Goal: Communication & Community: Answer question/provide support

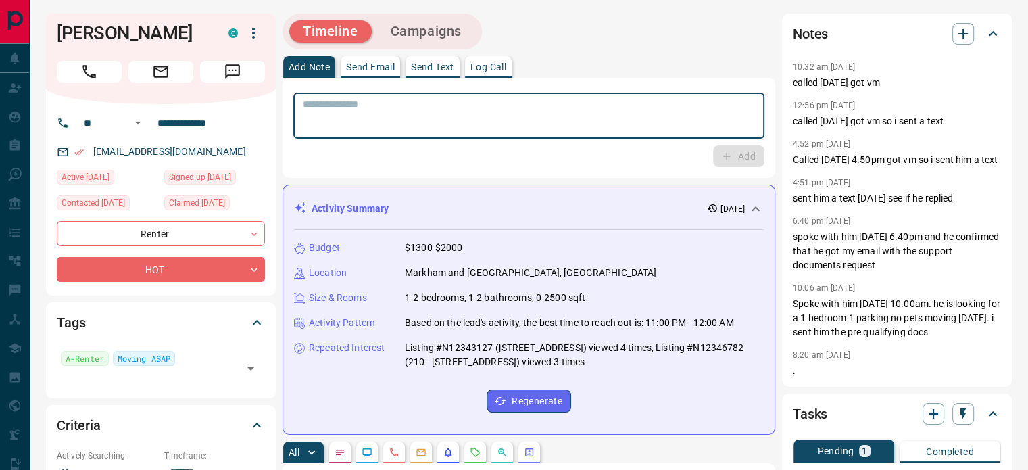
click at [440, 116] on textarea at bounding box center [529, 116] width 452 height 34
click at [492, 62] on p "Log Call" at bounding box center [488, 66] width 36 height 9
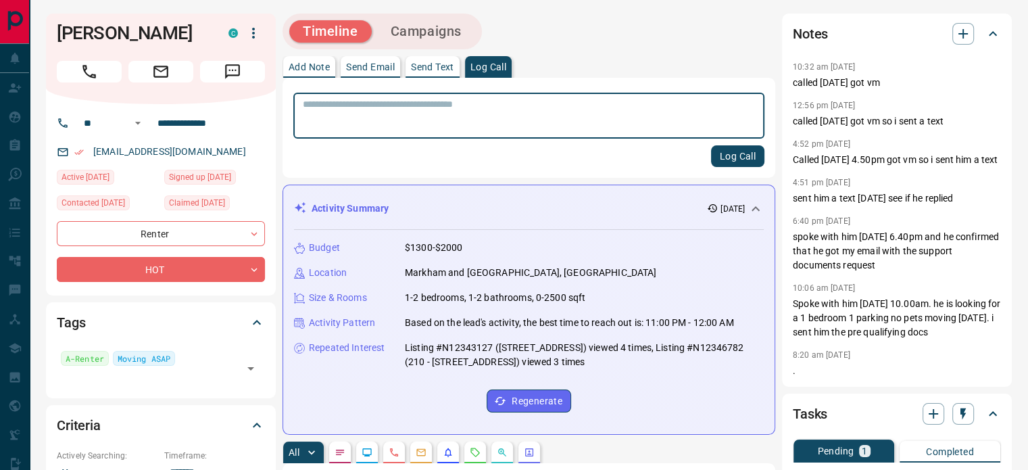
click at [470, 107] on textarea at bounding box center [529, 116] width 452 height 34
type textarea "**********"
click at [750, 160] on button "Log Call" at bounding box center [737, 156] width 53 height 22
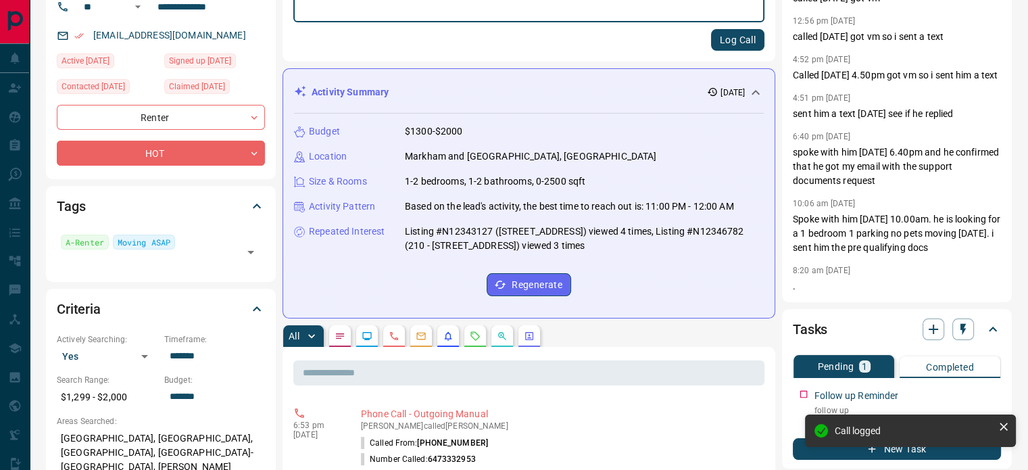
scroll to position [203, 0]
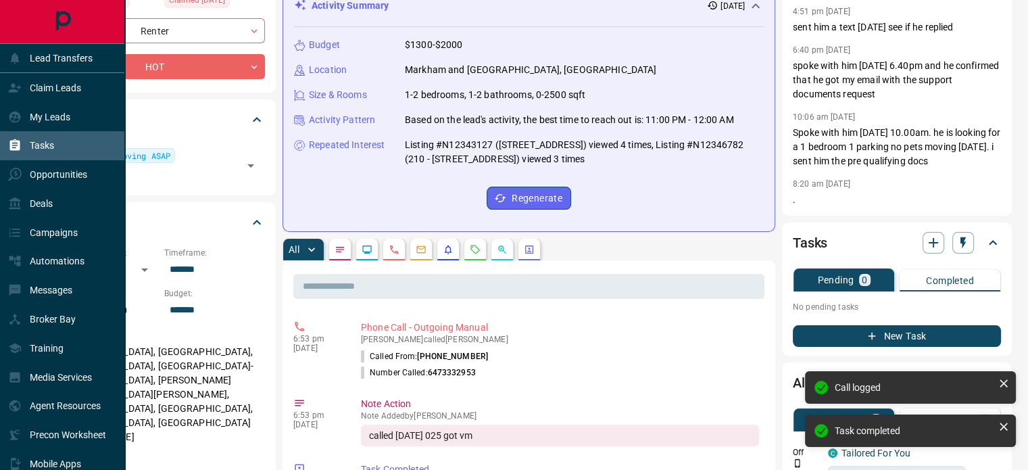
click at [45, 147] on p "Tasks" at bounding box center [42, 145] width 24 height 11
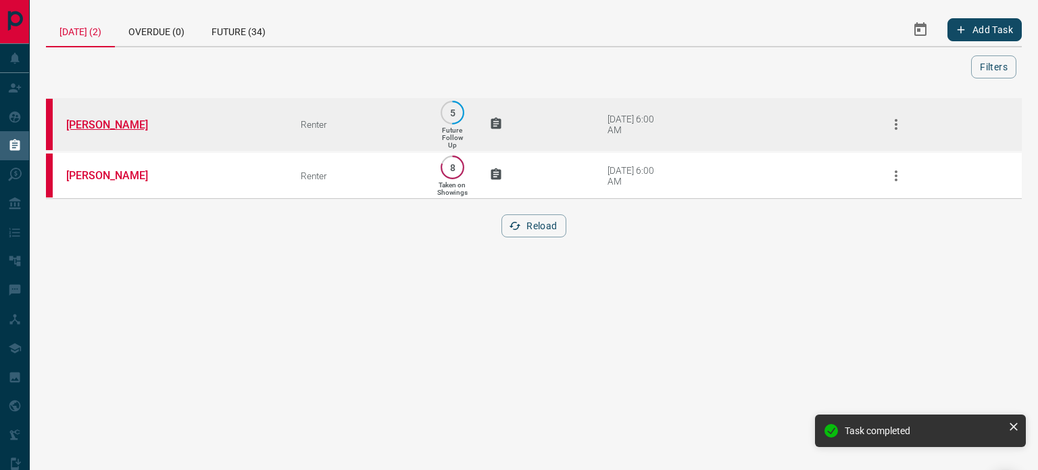
click at [108, 124] on link "[PERSON_NAME]" at bounding box center [116, 124] width 101 height 13
